Goal: Navigation & Orientation: Find specific page/section

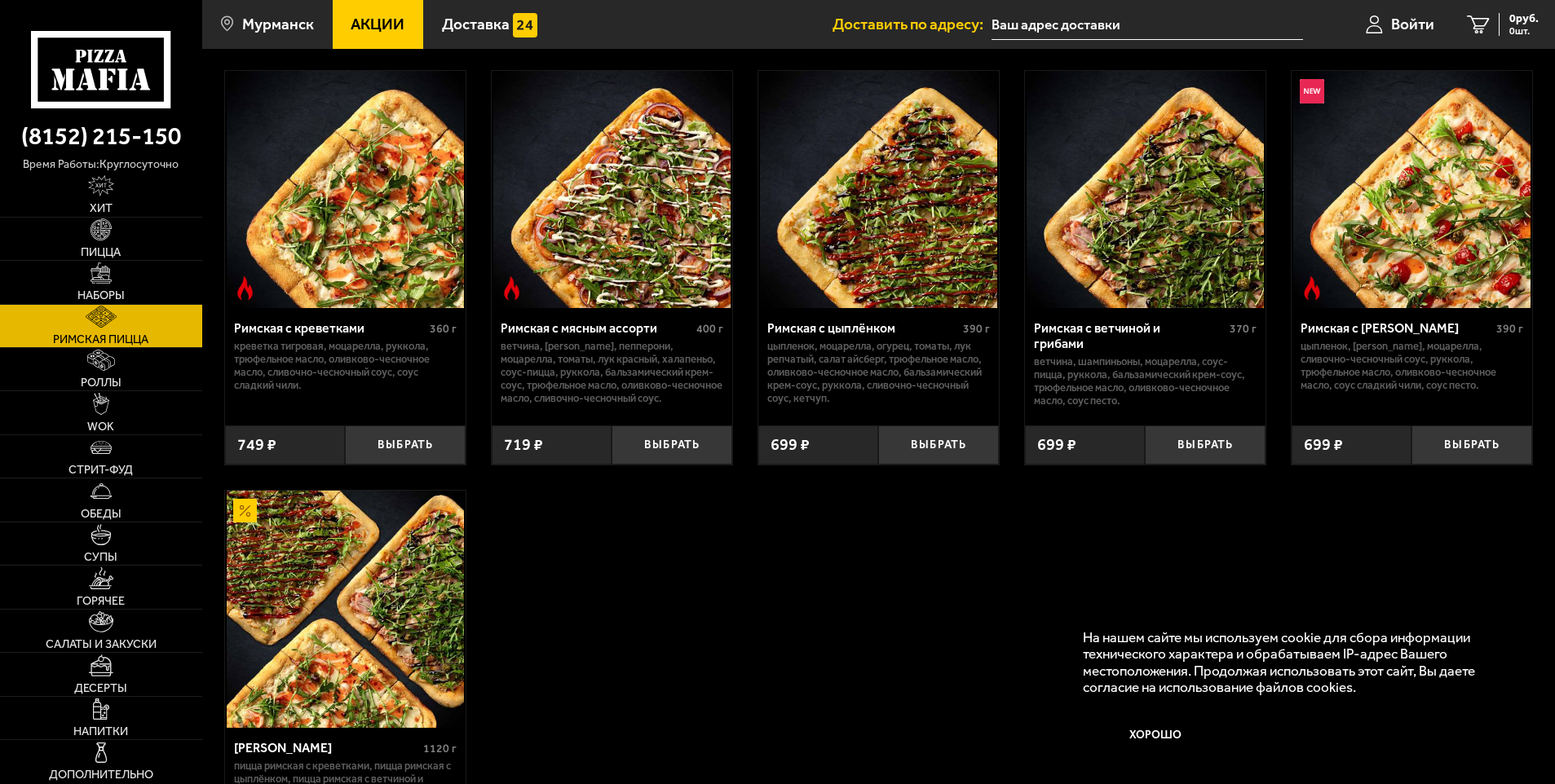
scroll to position [163, 0]
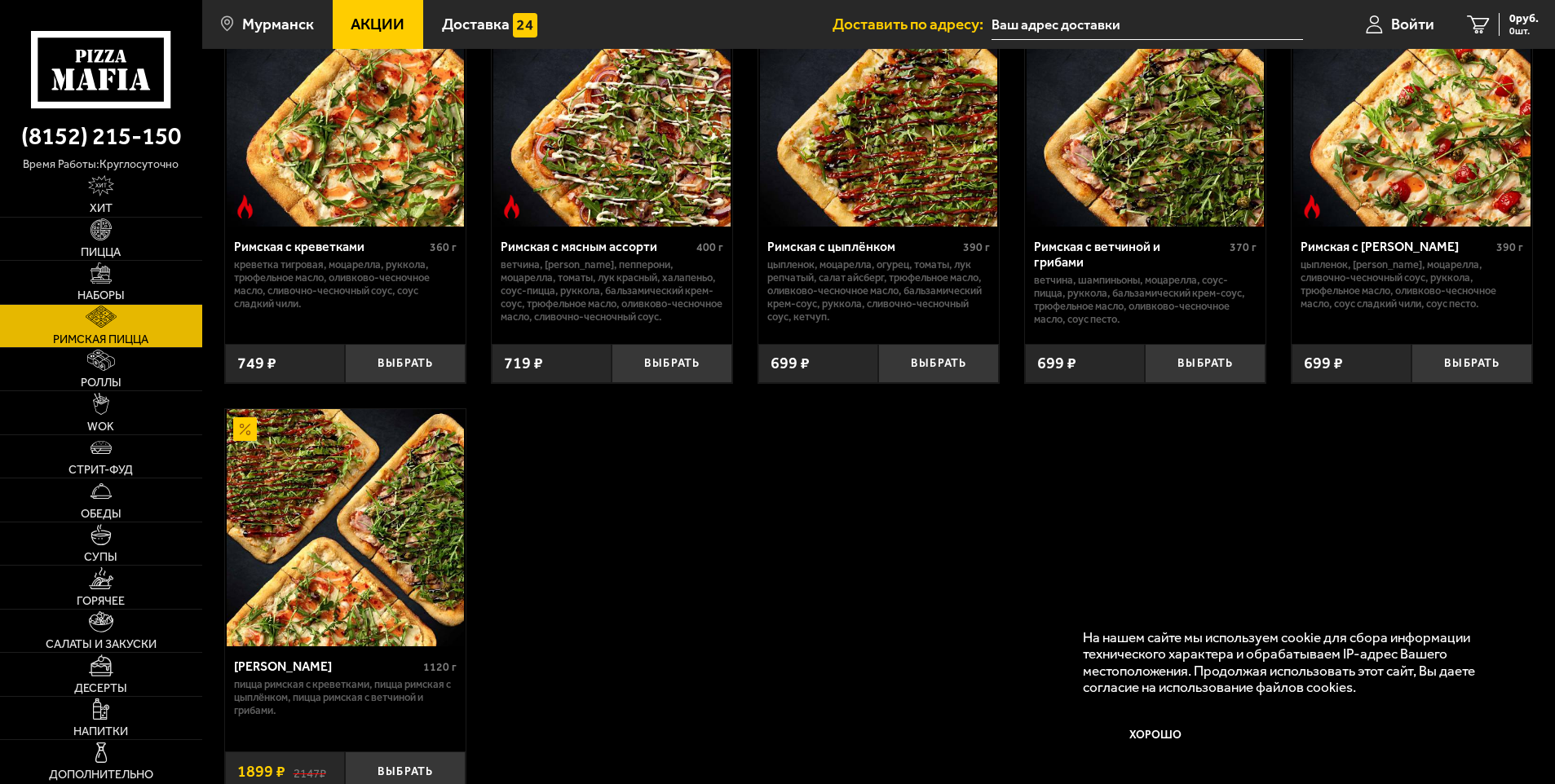
click at [427, 490] on img at bounding box center [345, 527] width 237 height 237
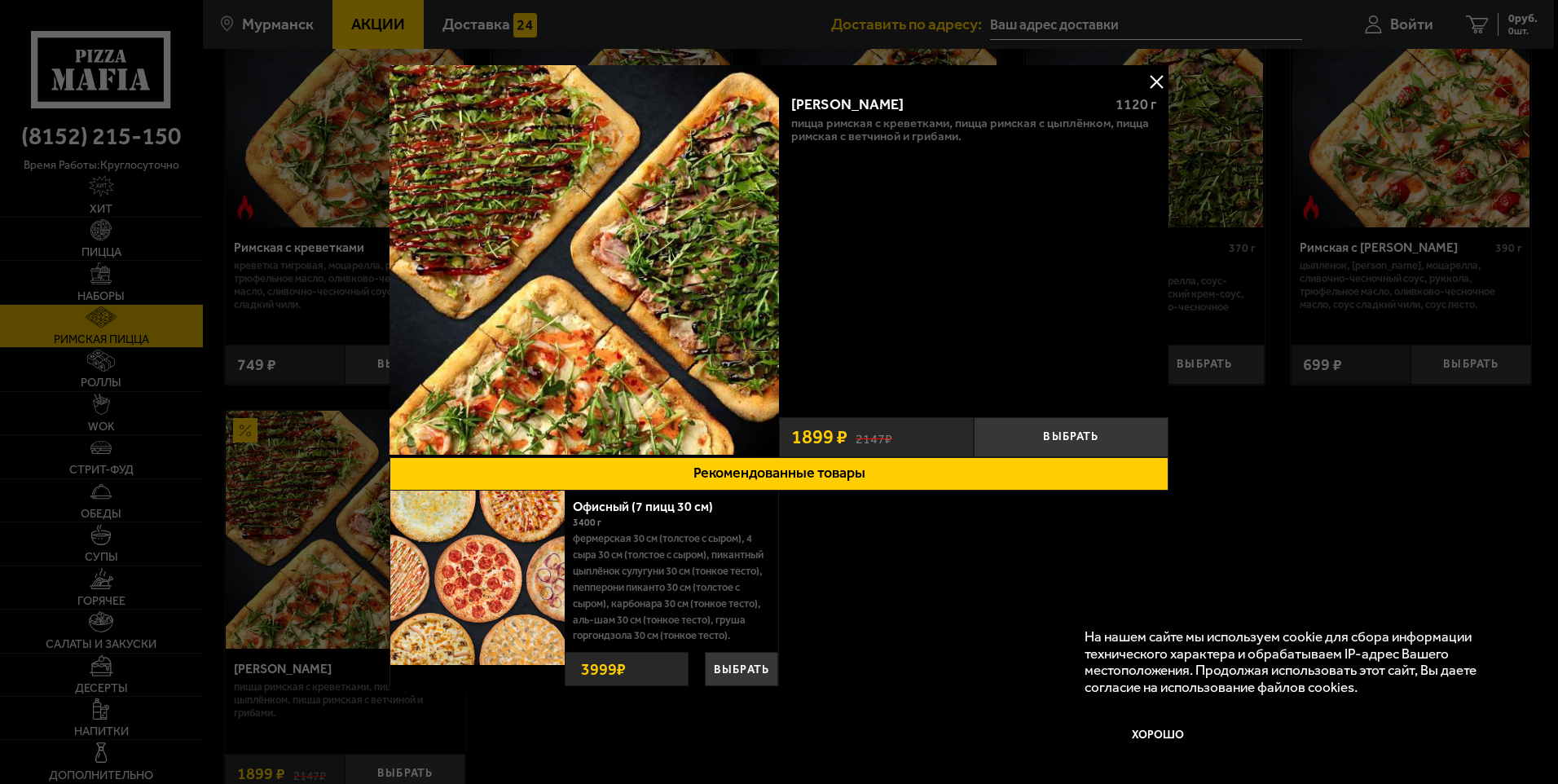
click at [1232, 502] on div at bounding box center [779, 392] width 1558 height 784
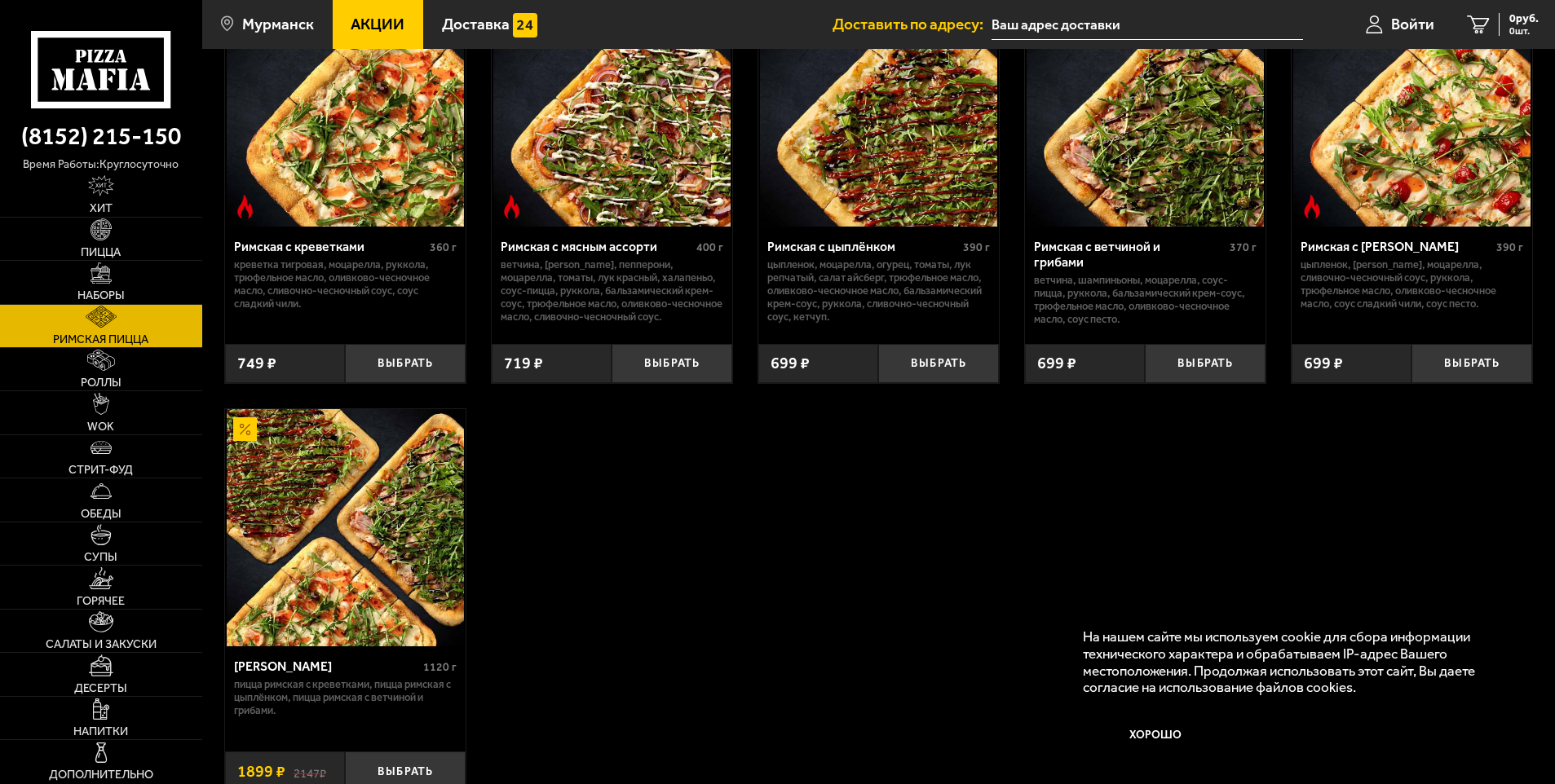
click at [129, 87] on icon at bounding box center [101, 69] width 141 height 77
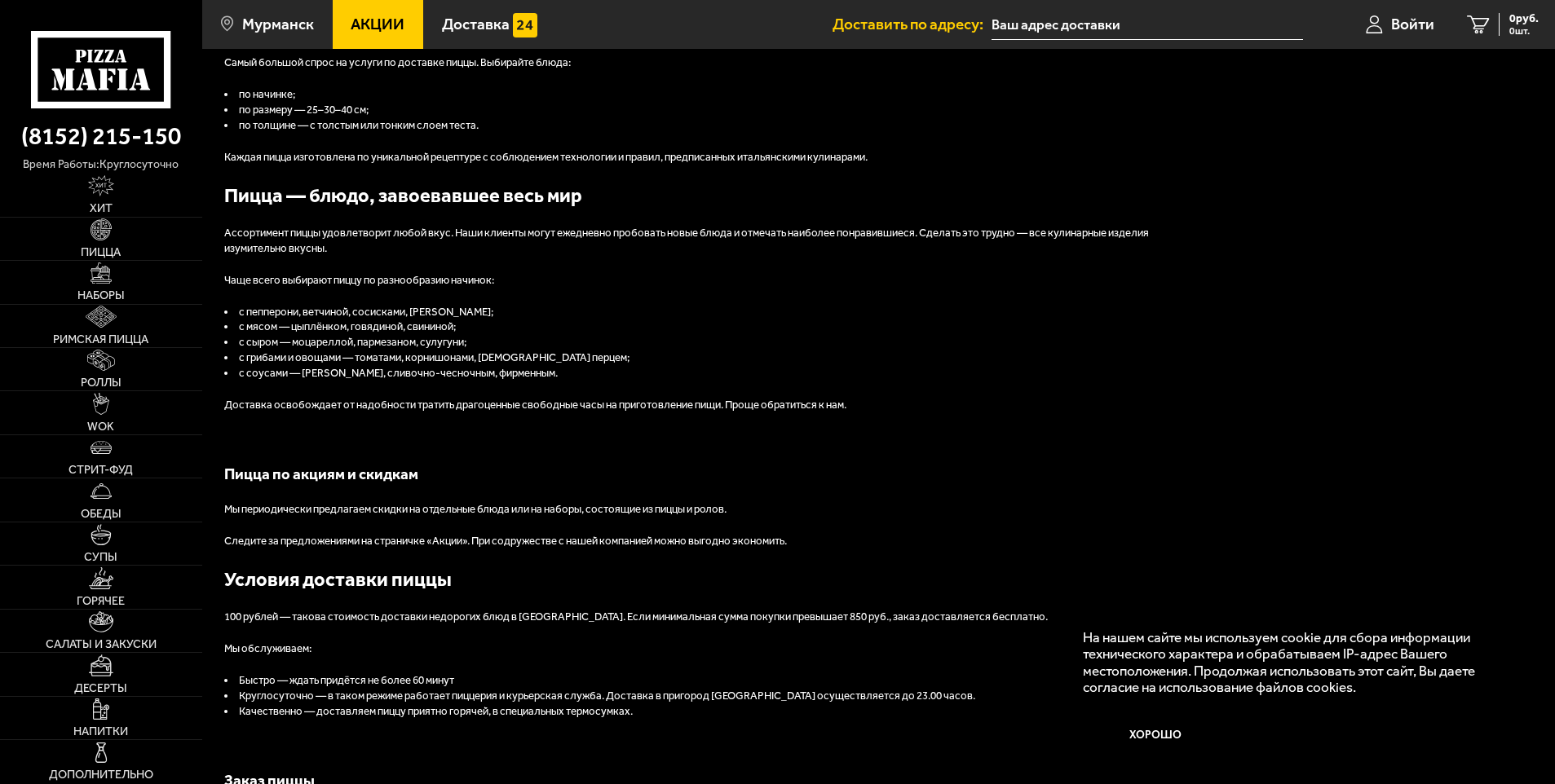
scroll to position [2266, 0]
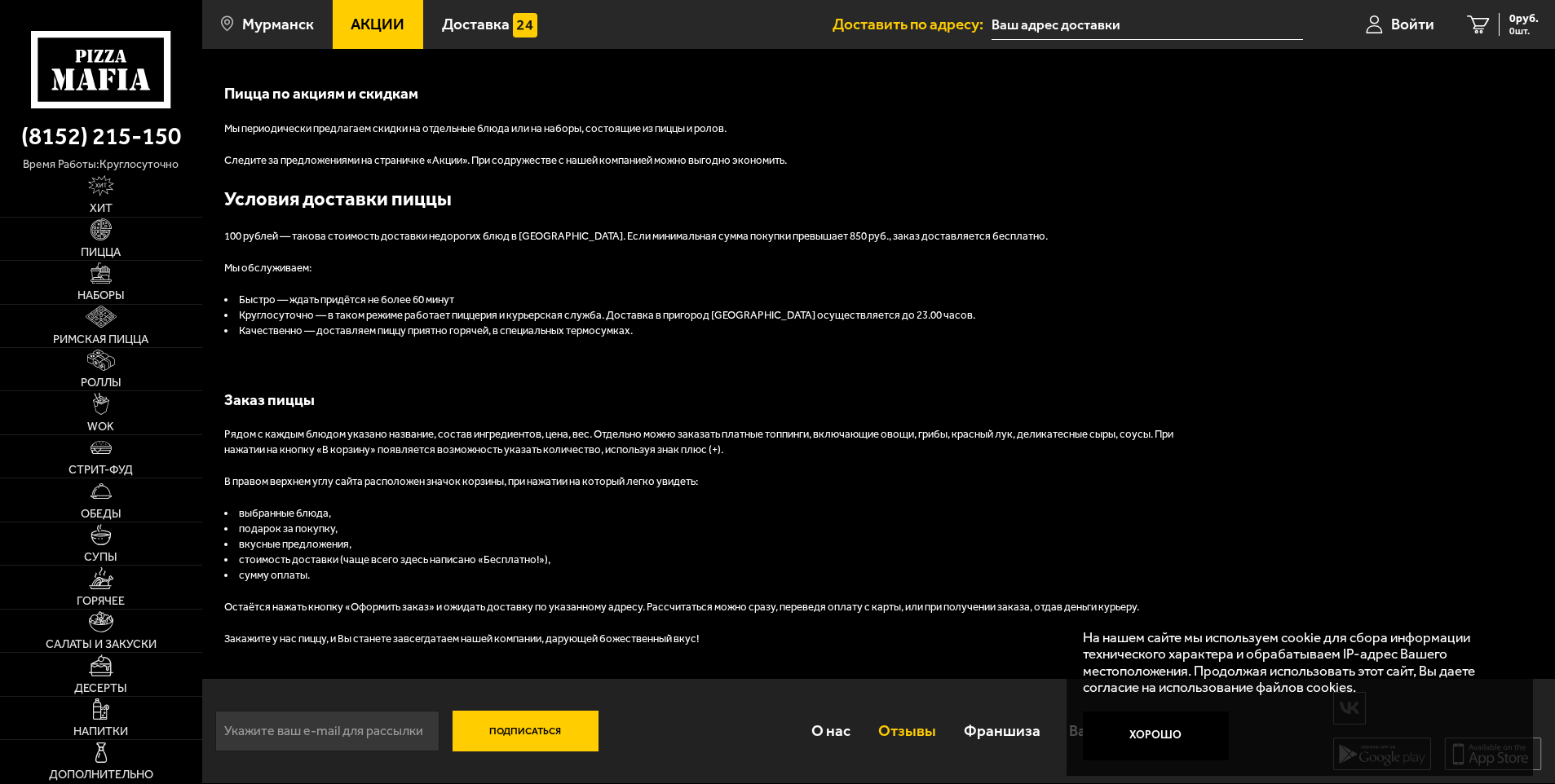
click at [906, 730] on link "Отзывы" at bounding box center [907, 730] width 86 height 53
